Goal: Task Accomplishment & Management: Manage account settings

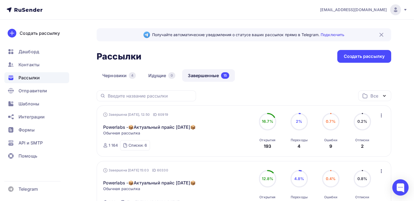
click at [138, 148] on div "Списки: 6" at bounding box center [137, 145] width 18 height 5
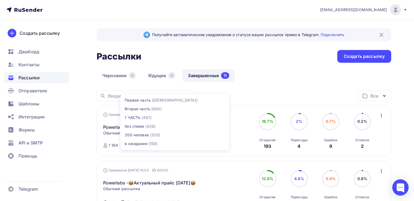
click at [260, 82] on div "Черновики 4 Идущие 0 Завершенные 15" at bounding box center [244, 79] width 294 height 21
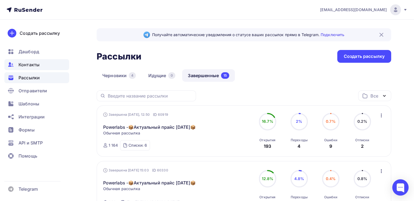
click at [24, 68] on span "Контакты" at bounding box center [28, 64] width 21 height 7
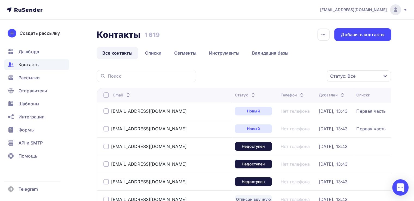
click at [338, 73] on div "Статус: Все" at bounding box center [342, 76] width 25 height 7
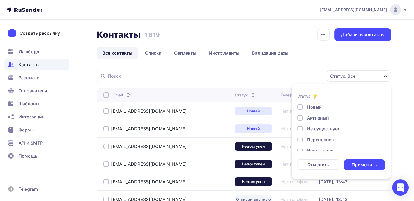
click at [319, 129] on div "Не существует" at bounding box center [323, 129] width 33 height 7
drag, startPoint x: 316, startPoint y: 141, endPoint x: 316, endPoint y: 146, distance: 4.9
click at [316, 141] on div "Переполнен" at bounding box center [320, 140] width 27 height 7
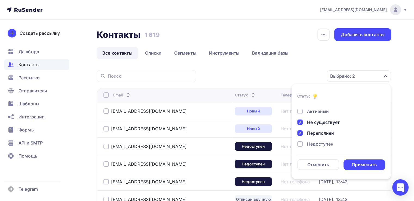
scroll to position [27, 0]
click at [320, 124] on div "Недоступен" at bounding box center [320, 123] width 26 height 7
click at [319, 134] on div "Отписан" at bounding box center [316, 134] width 19 height 7
click at [323, 146] on div "Отписан вручную" at bounding box center [326, 145] width 39 height 7
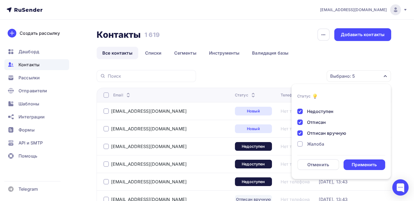
click at [323, 144] on div "Жалоба" at bounding box center [315, 144] width 17 height 7
click at [362, 163] on div "Применить" at bounding box center [363, 165] width 25 height 6
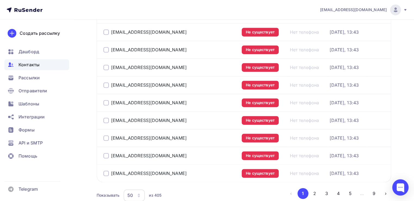
scroll to position [838, 0]
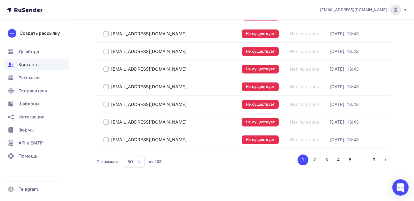
click at [137, 161] on div "50" at bounding box center [133, 162] width 21 height 12
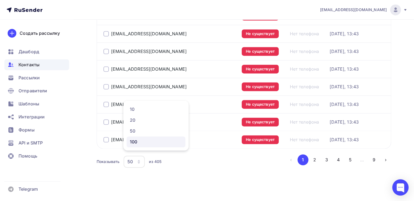
click at [134, 143] on div "100" at bounding box center [156, 142] width 52 height 7
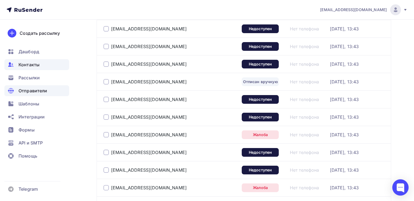
scroll to position [38, 0]
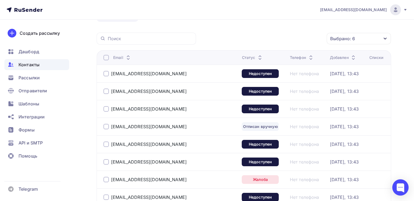
click at [106, 59] on div at bounding box center [105, 57] width 5 height 5
click at [285, 43] on div "Действие" at bounding box center [286, 38] width 72 height 11
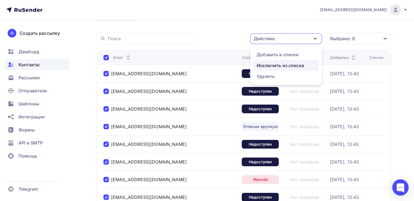
click at [288, 66] on div "Исключить из списка" at bounding box center [280, 65] width 47 height 7
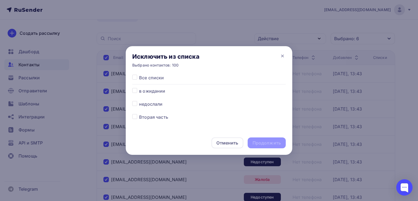
click at [156, 78] on span "Все списки" at bounding box center [151, 78] width 25 height 7
click at [131, 77] on div "Все списки в ожидании недослали Вторая часть Первая часть 200 человек без спама…" at bounding box center [209, 103] width 166 height 57
click at [139, 75] on label at bounding box center [139, 75] width 0 height 0
click at [134, 77] on input "checkbox" at bounding box center [134, 77] width 5 height 5
checkbox input "true"
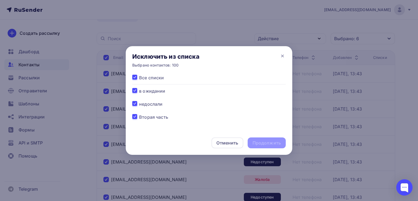
checkbox input "true"
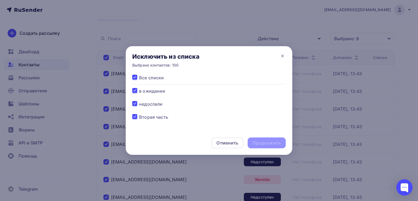
checkbox input "true"
click at [260, 143] on div "Продолжить" at bounding box center [266, 143] width 28 height 6
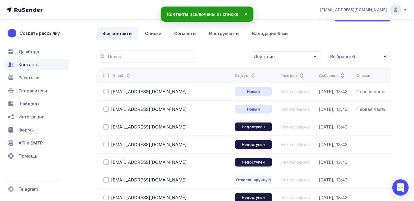
scroll to position [10, 0]
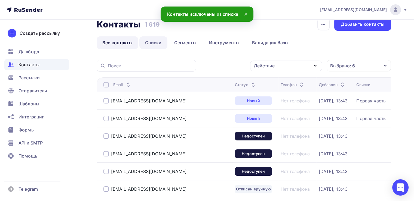
click at [150, 45] on link "Списки" at bounding box center [153, 42] width 28 height 13
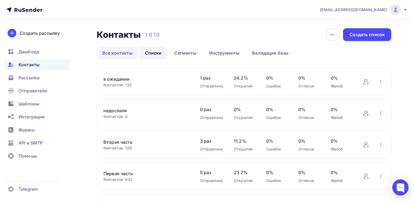
click at [131, 55] on link "Все контакты" at bounding box center [118, 53] width 42 height 13
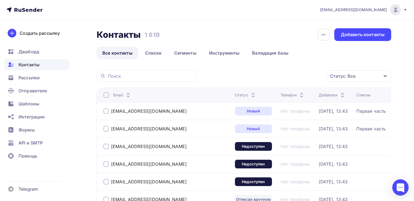
click at [340, 78] on div "Статус: Все" at bounding box center [342, 76] width 25 height 7
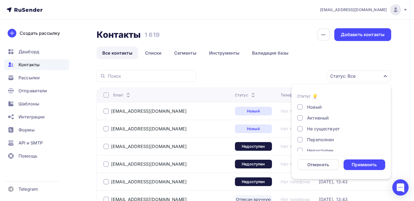
click at [321, 129] on div "Не существует" at bounding box center [323, 129] width 33 height 7
click at [320, 135] on div "Новый Активный Не существует Переполнен Недоступен Отписан Отписан вручную [GEO…" at bounding box center [341, 145] width 88 height 83
click at [321, 138] on div "Переполнен" at bounding box center [320, 140] width 27 height 7
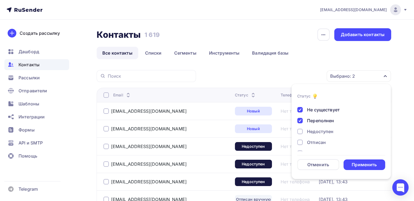
scroll to position [27, 0]
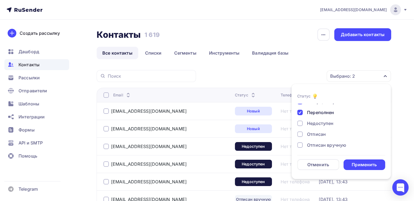
click at [319, 121] on div "Недоступен" at bounding box center [320, 123] width 26 height 7
drag, startPoint x: 319, startPoint y: 133, endPoint x: 320, endPoint y: 140, distance: 7.4
click at [319, 133] on div "Отписан" at bounding box center [316, 134] width 19 height 7
click at [320, 143] on div "Отписан вручную" at bounding box center [326, 145] width 39 height 7
click at [319, 145] on div "Отписан вручную" at bounding box center [326, 145] width 39 height 7
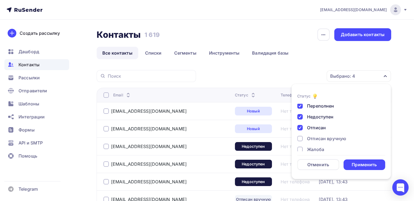
scroll to position [39, 0]
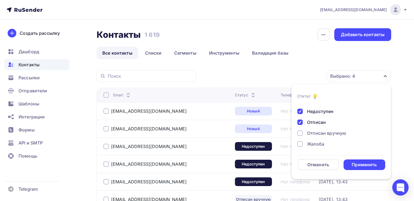
click at [317, 134] on div "Отписан вручную" at bounding box center [326, 133] width 39 height 7
click at [313, 143] on div "Жалоба" at bounding box center [315, 144] width 17 height 7
click at [351, 163] on div "Применить" at bounding box center [364, 165] width 42 height 11
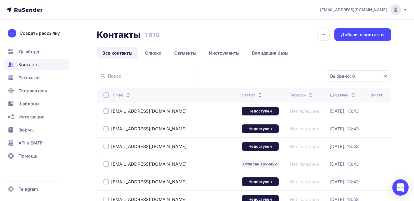
click at [107, 97] on div at bounding box center [105, 94] width 5 height 5
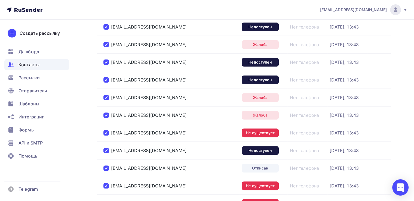
scroll to position [103, 0]
